Goal: Information Seeking & Learning: Understand process/instructions

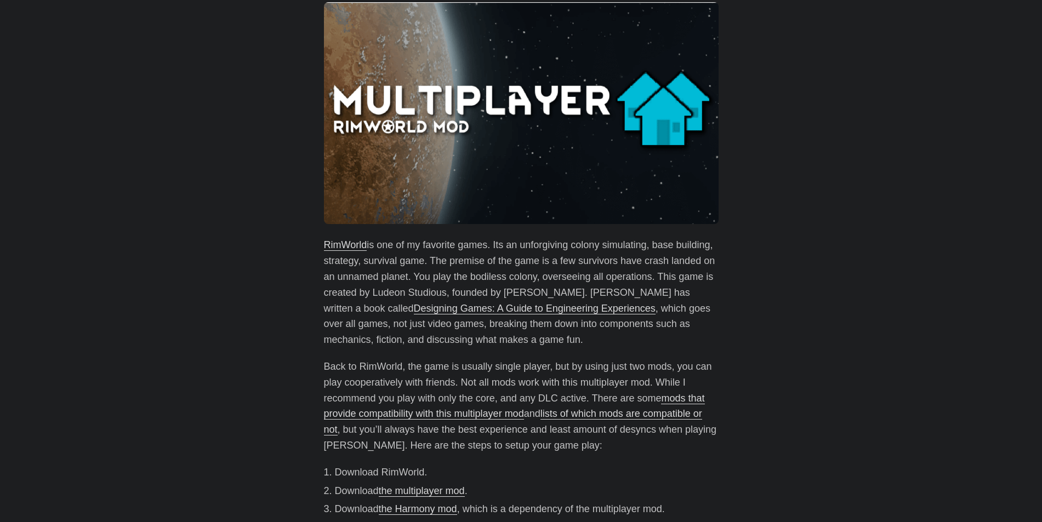
scroll to position [329, 0]
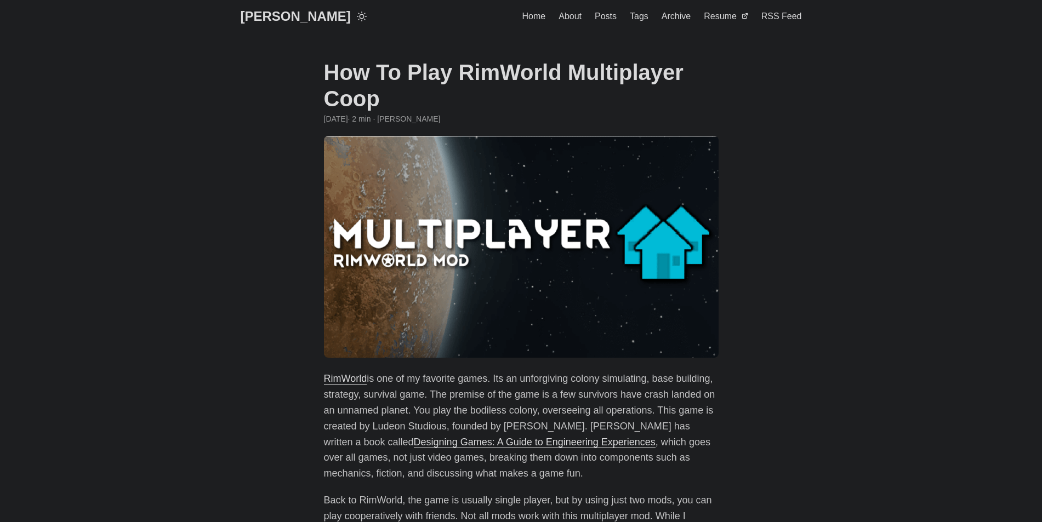
click at [296, 20] on link "[PERSON_NAME]" at bounding box center [296, 16] width 110 height 33
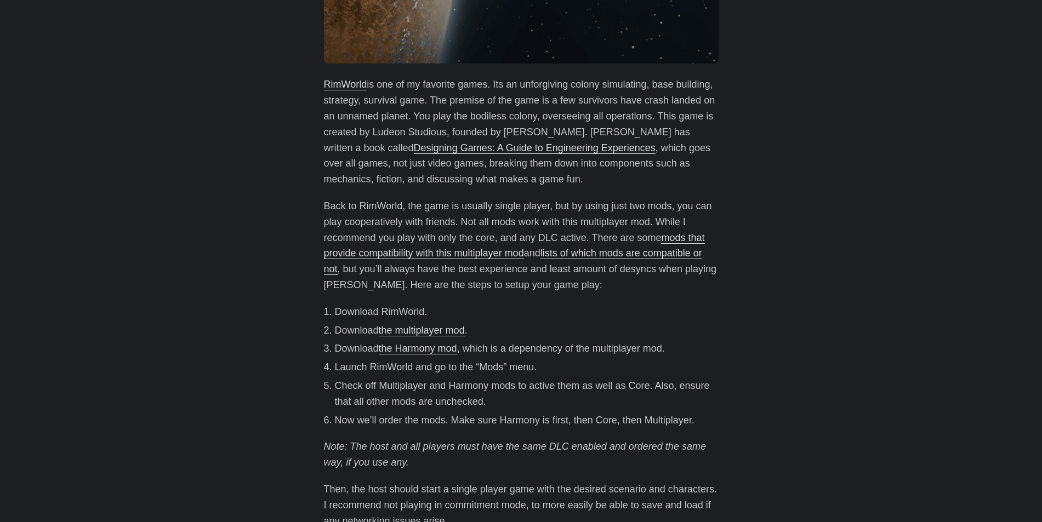
scroll to position [438, 0]
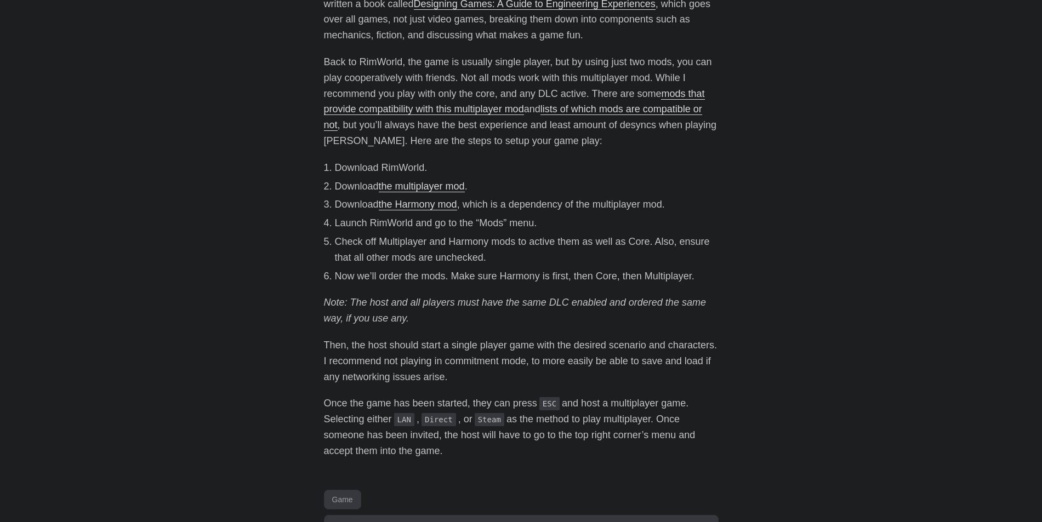
click at [447, 186] on link "the multiplayer mod" at bounding box center [422, 186] width 86 height 11
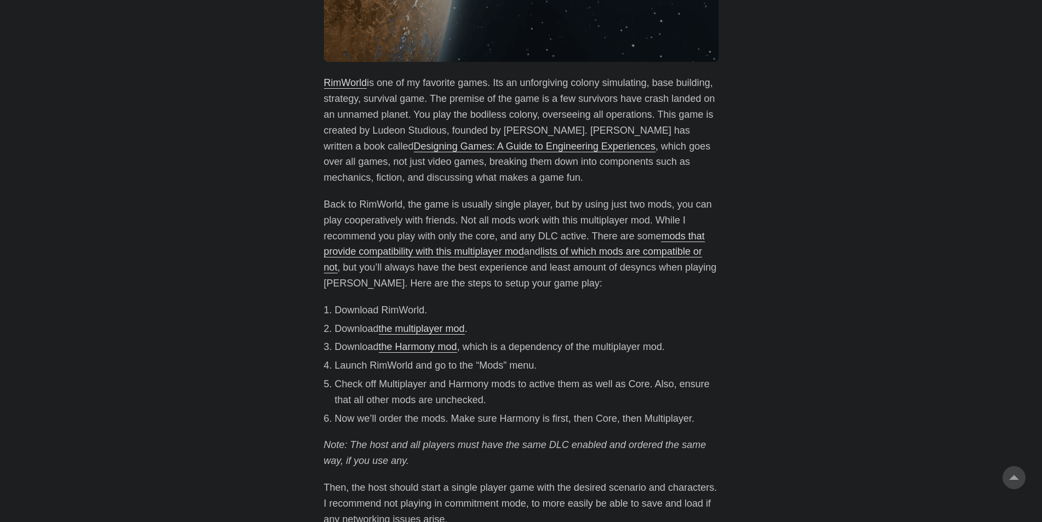
scroll to position [294, 0]
